Goal: Navigation & Orientation: Find specific page/section

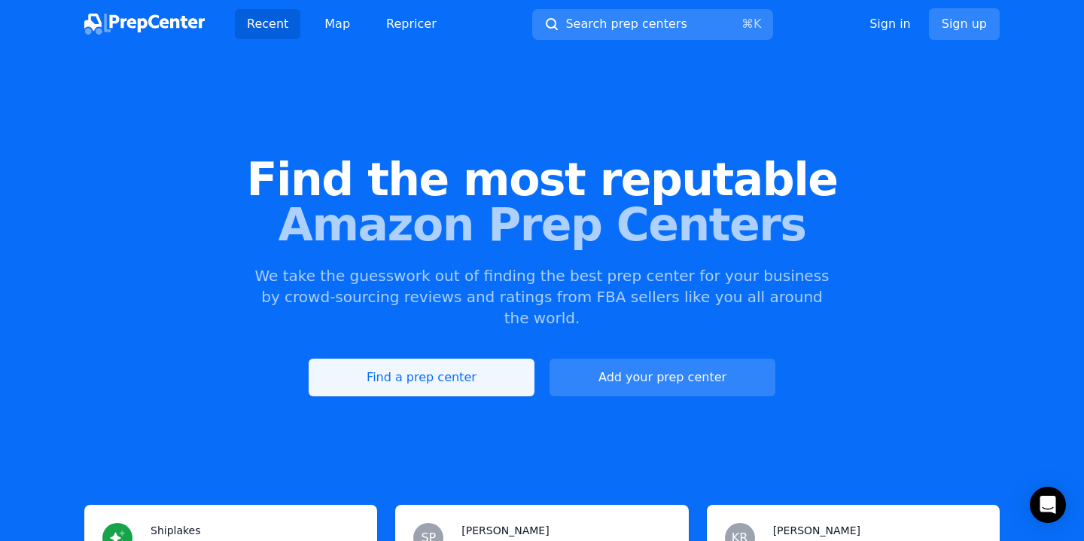
click at [384, 361] on link "Find a prep center" at bounding box center [422, 377] width 226 height 38
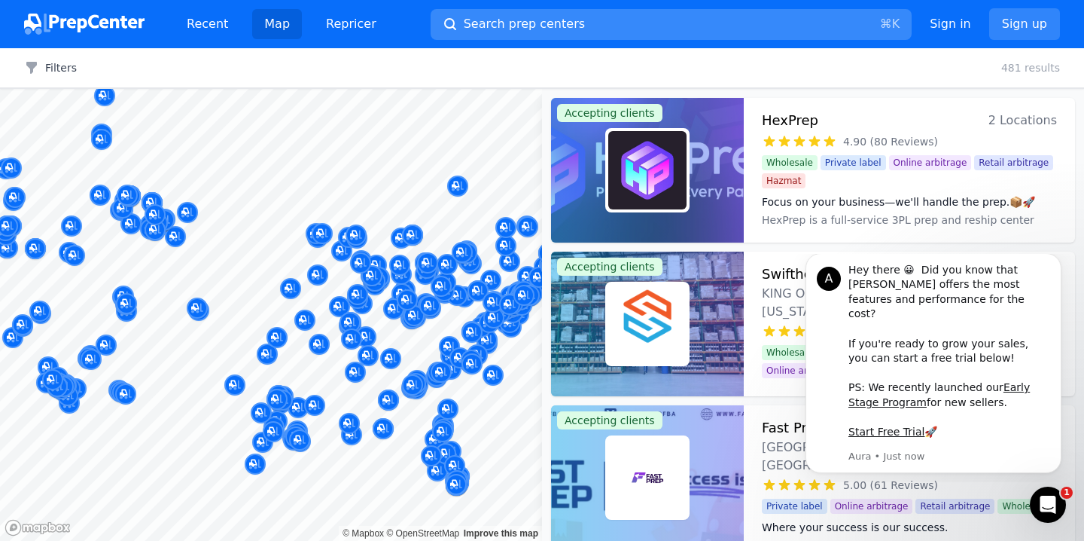
click at [500, 23] on span "Search prep centers" at bounding box center [524, 24] width 121 height 18
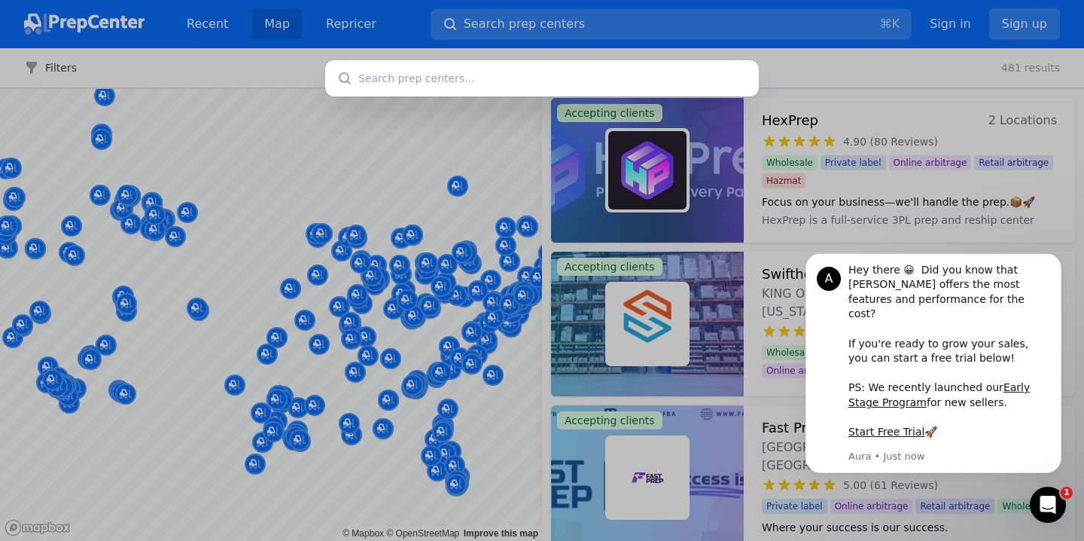
click at [336, 145] on div at bounding box center [542, 270] width 1084 height 541
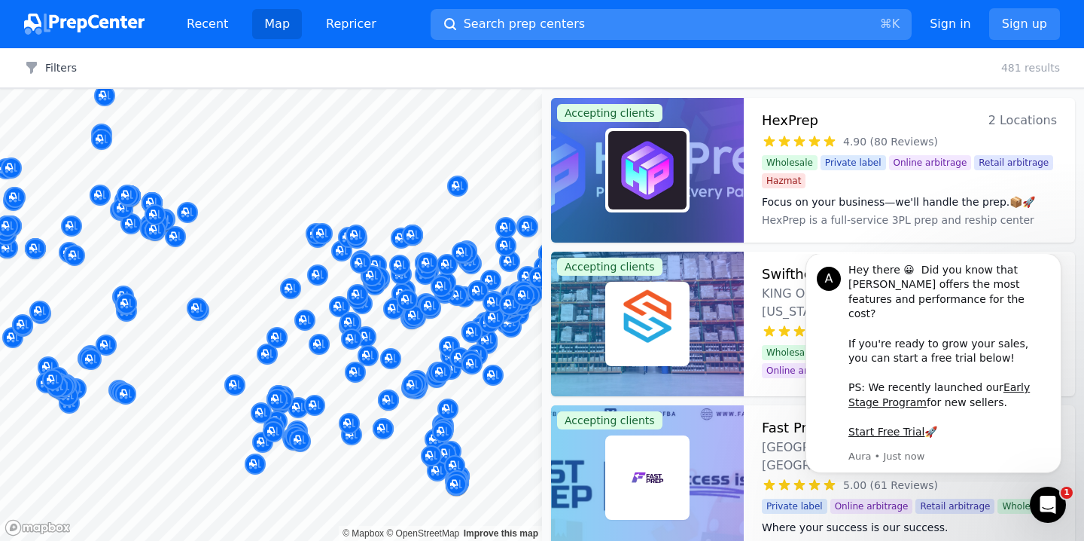
click at [469, 22] on span "Search prep centers" at bounding box center [524, 24] width 121 height 18
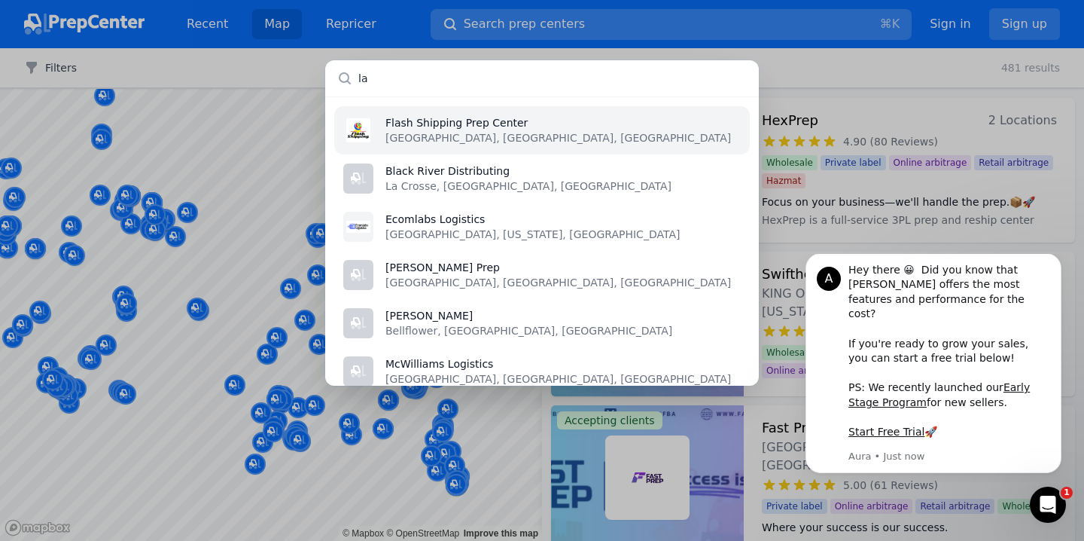
type input "l"
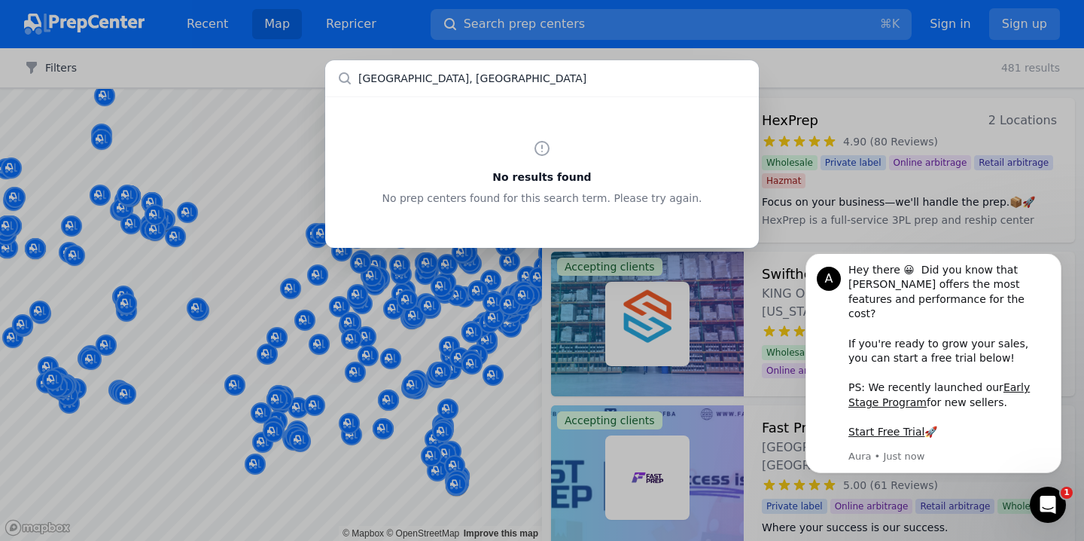
type input "orange county, ca"
click at [307, 67] on div "No results found No prep centers found for this search term. Please try again." at bounding box center [542, 270] width 1084 height 541
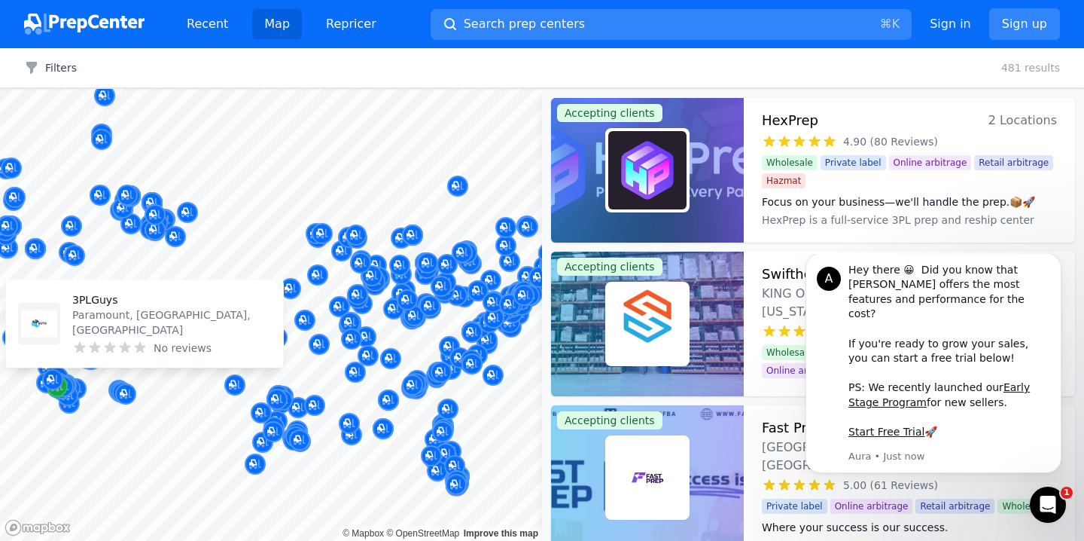
click at [62, 393] on icon "Map marker" at bounding box center [57, 386] width 12 height 15
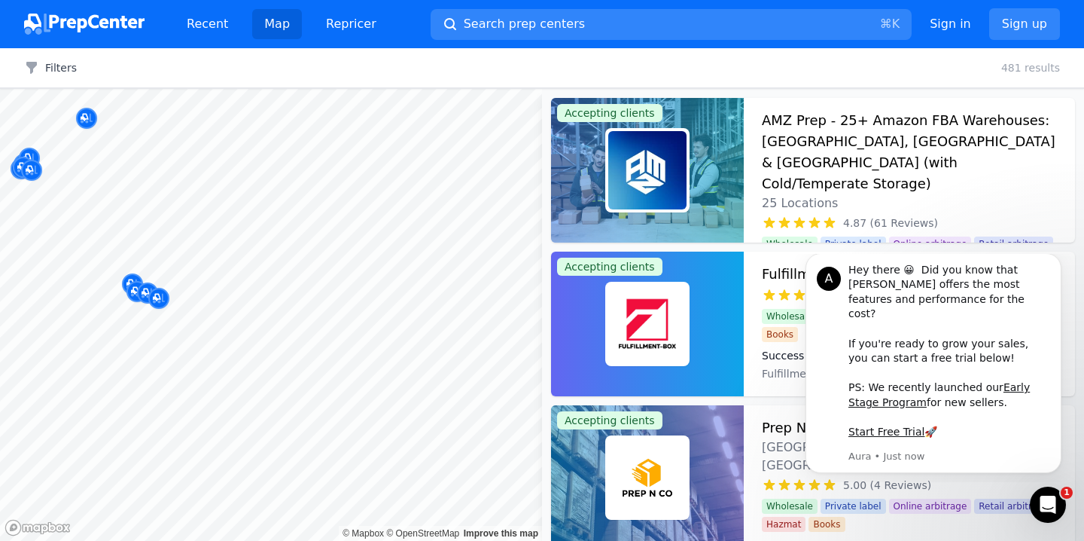
click at [272, 364] on div at bounding box center [144, 364] width 289 height 12
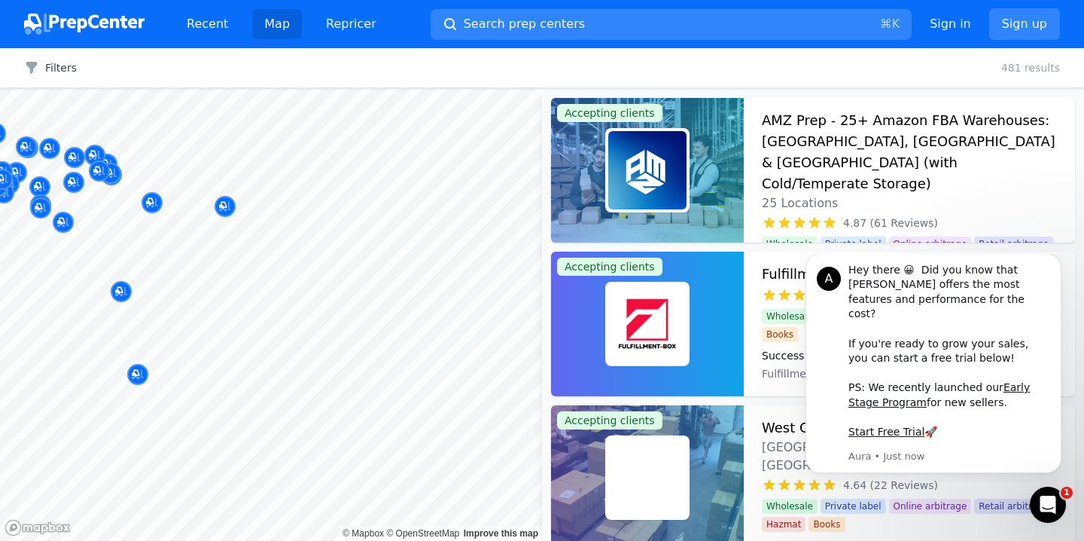
click at [363, 355] on body "Recent Map Repricer Search prep centers ⌘ K Open main menu Sign in Sign up Filt…" at bounding box center [542, 270] width 1084 height 541
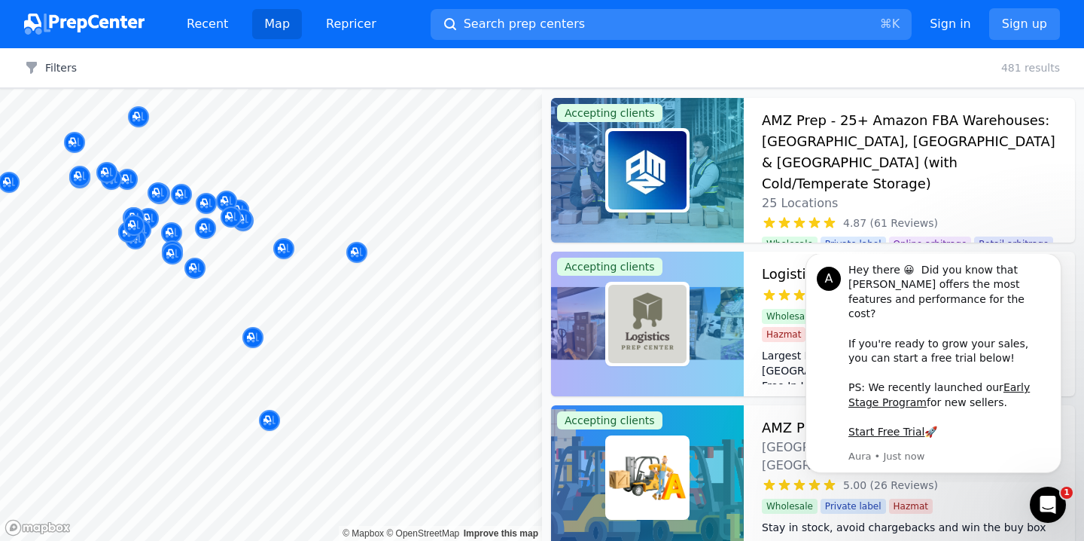
click at [341, 319] on div at bounding box center [277, 322] width 289 height 12
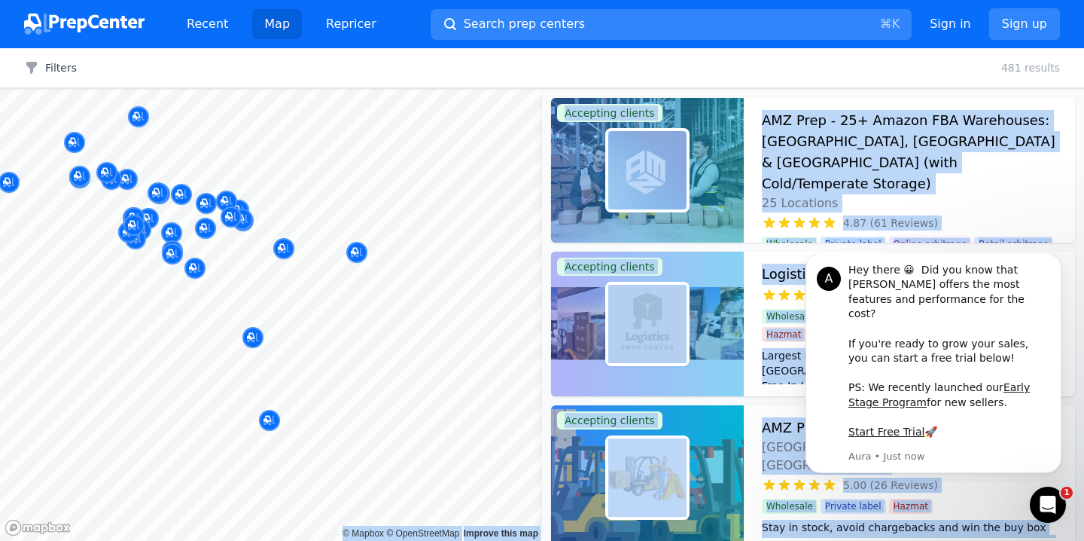
click at [439, 334] on body "Recent Map Repricer Search prep centers ⌘ K Open main menu Sign in Sign up Filt…" at bounding box center [542, 270] width 1084 height 541
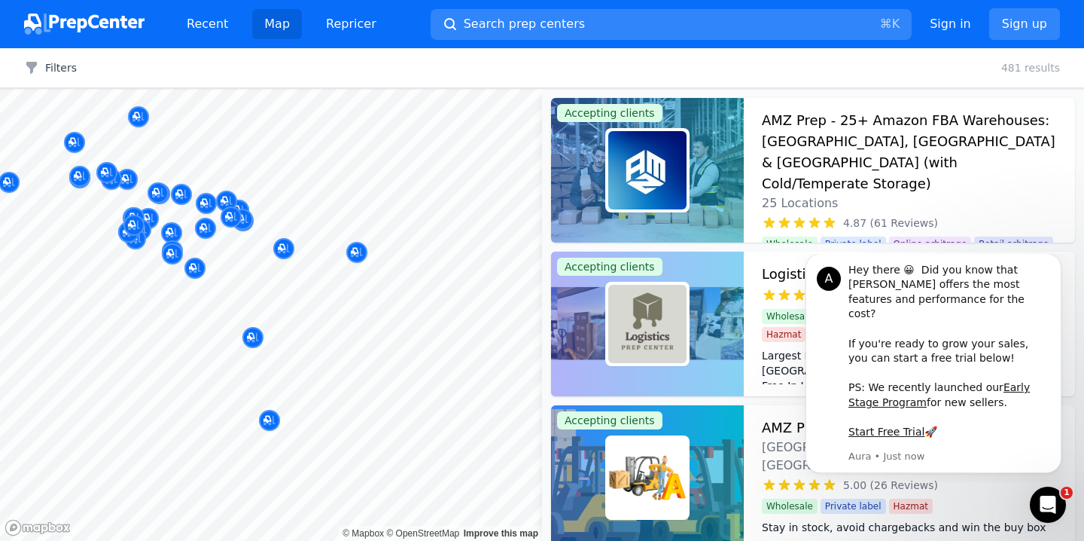
click at [242, 302] on body "Recent Map Repricer Search prep centers ⌘ K Open main menu Sign in Sign up Filt…" at bounding box center [542, 270] width 1084 height 541
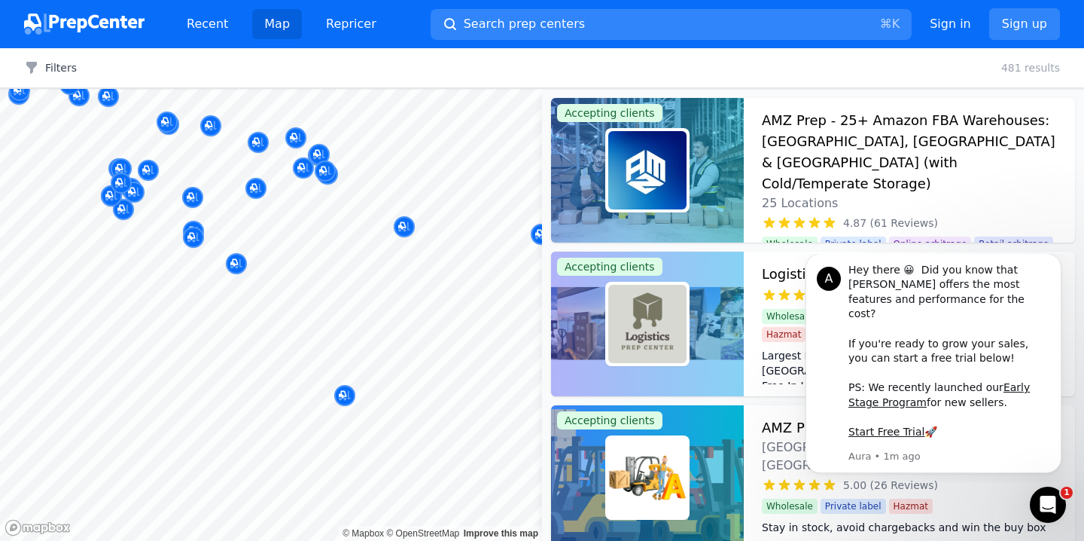
click at [235, 263] on div at bounding box center [371, 260] width 289 height 12
click at [239, 267] on div at bounding box center [374, 265] width 289 height 12
click at [1057, 260] on icon "Dismiss notification" at bounding box center [1056, 257] width 5 height 5
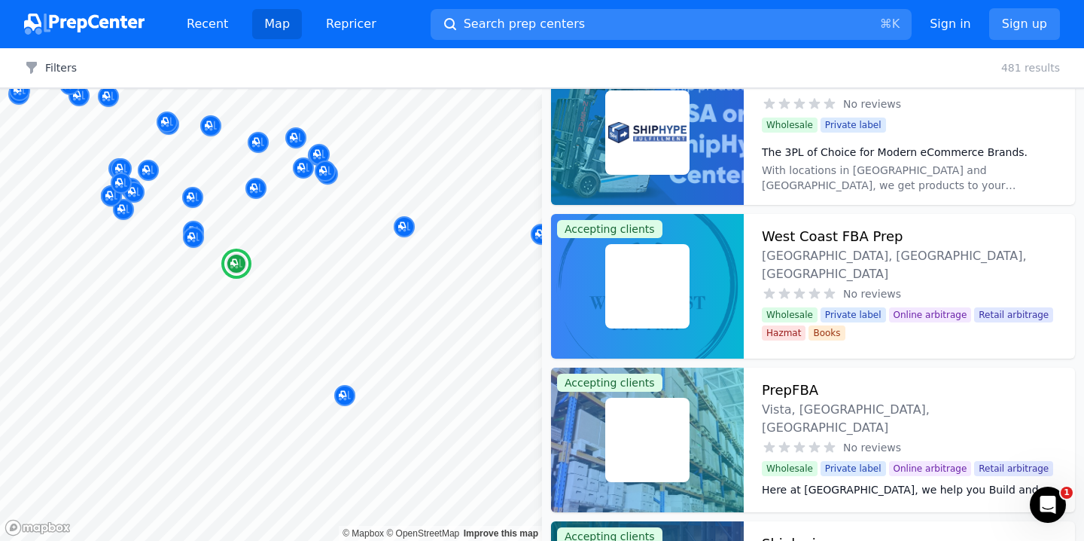
scroll to position [3043, 0]
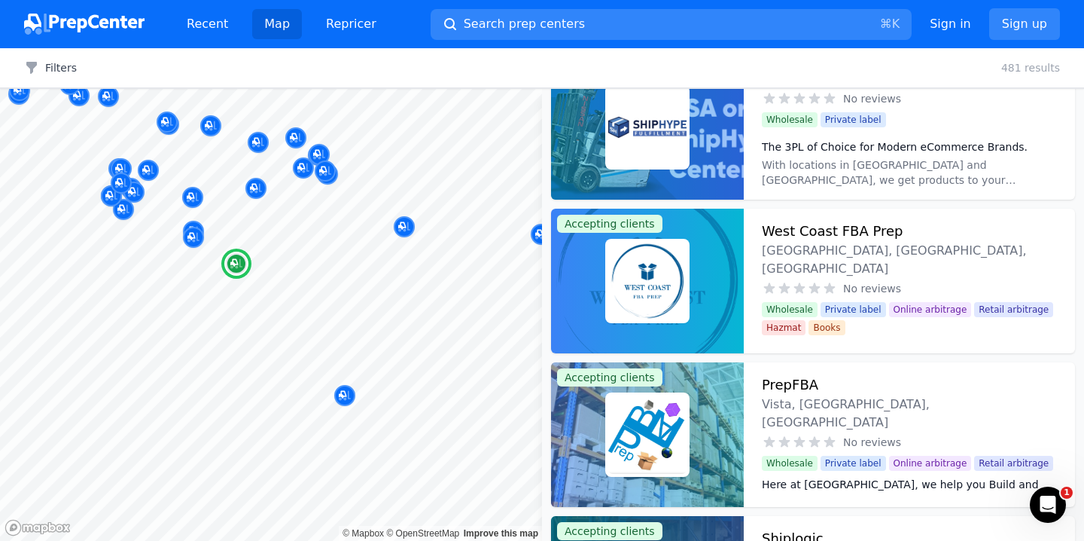
click at [738, 273] on div at bounding box center [647, 281] width 193 height 145
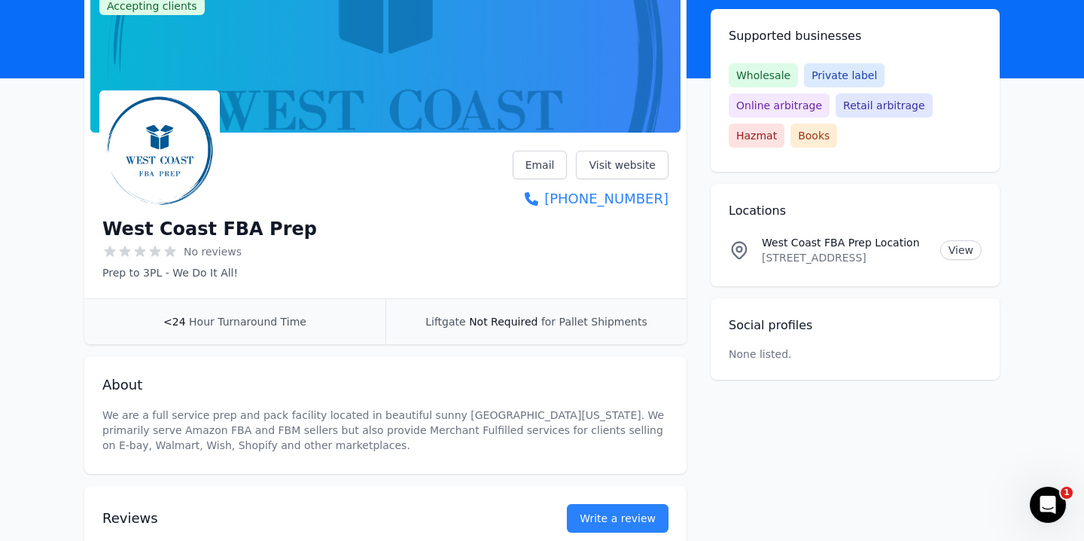
scroll to position [101, 0]
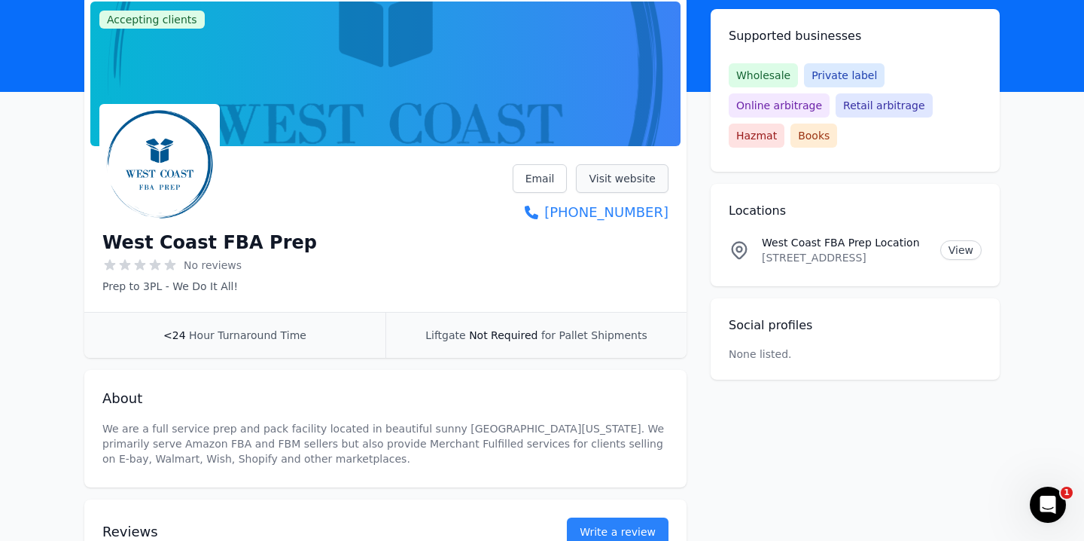
click at [613, 173] on link "Visit website" at bounding box center [622, 178] width 93 height 29
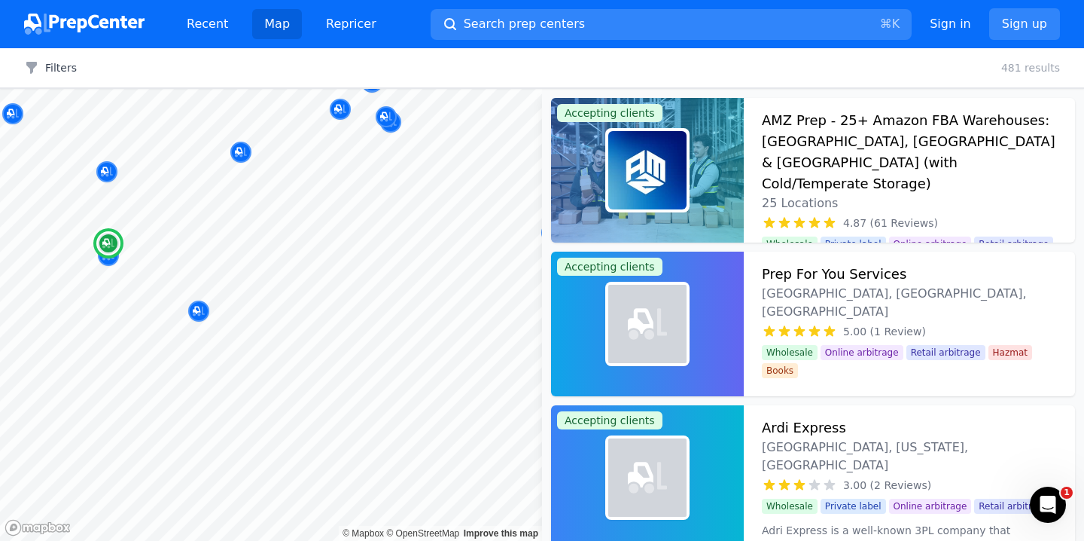
click at [872, 167] on div "AMZ Prep - 25+ Amazon FBA Warehouses: [GEOGRAPHIC_DATA], [GEOGRAPHIC_DATA] & [G…" at bounding box center [909, 161] width 295 height 102
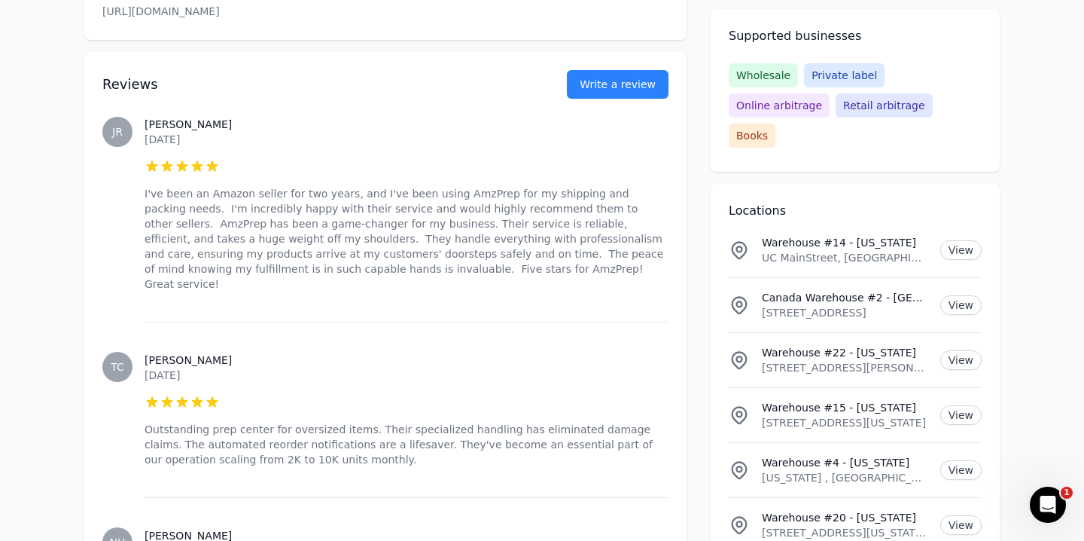
scroll to position [1067, 0]
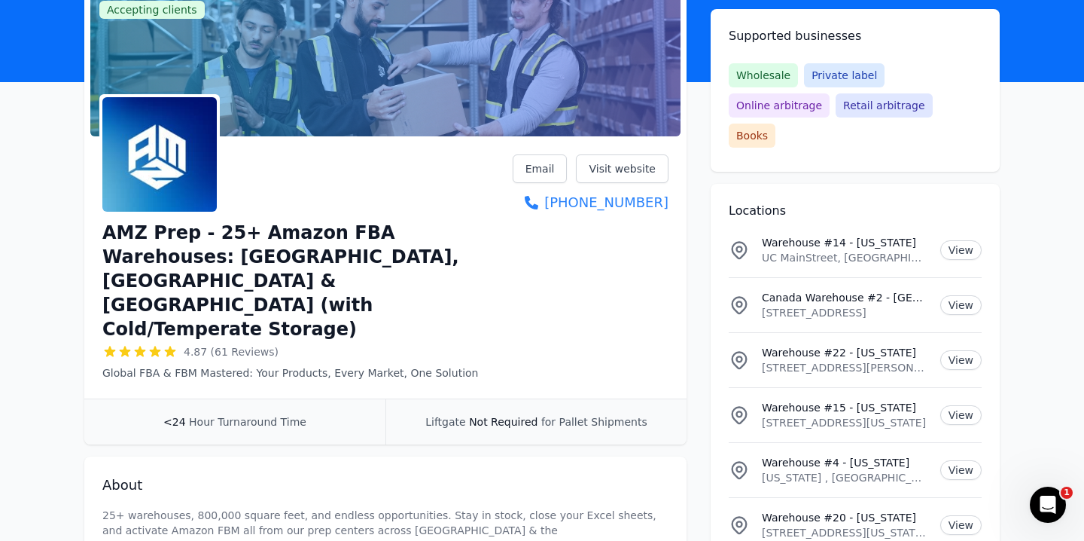
scroll to position [0, 0]
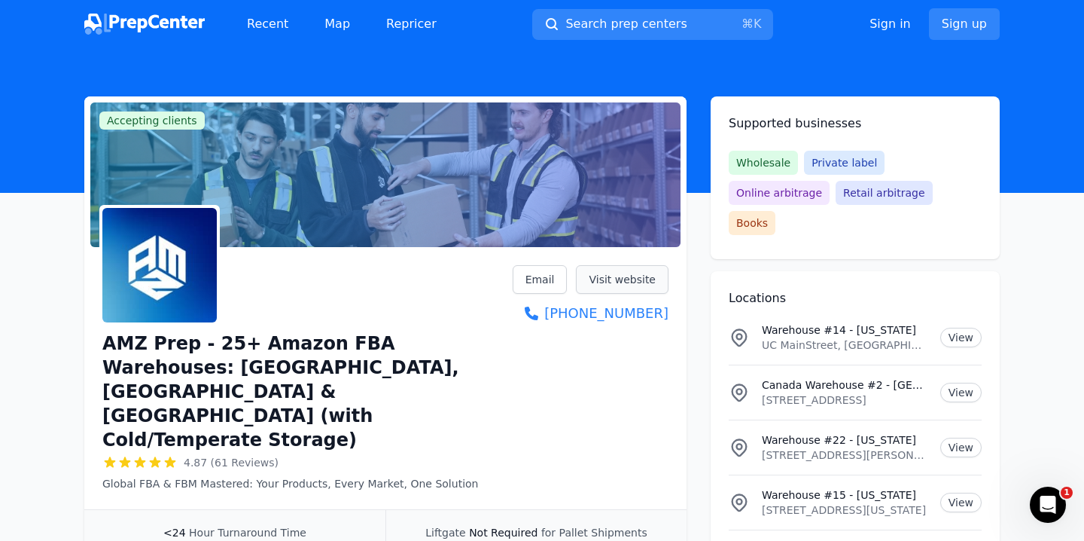
click at [632, 279] on link "Visit website" at bounding box center [622, 279] width 93 height 29
